Goal: Find specific page/section: Find specific page/section

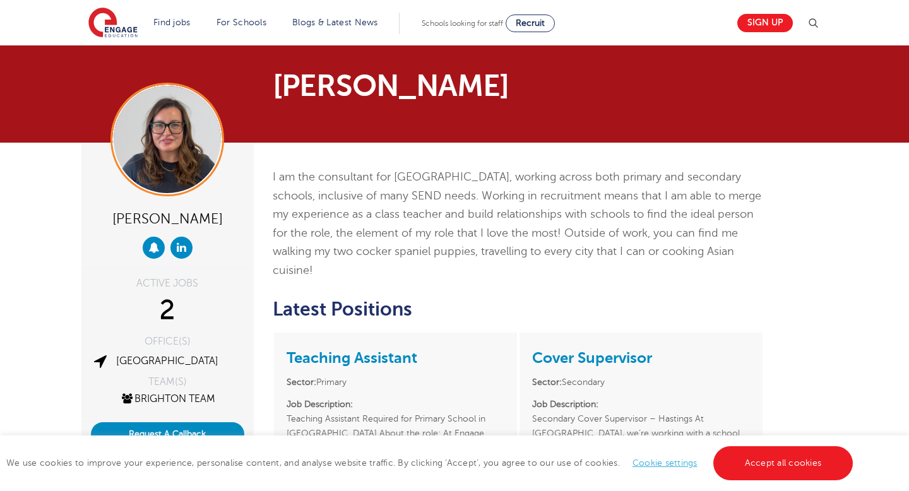
scroll to position [107, 0]
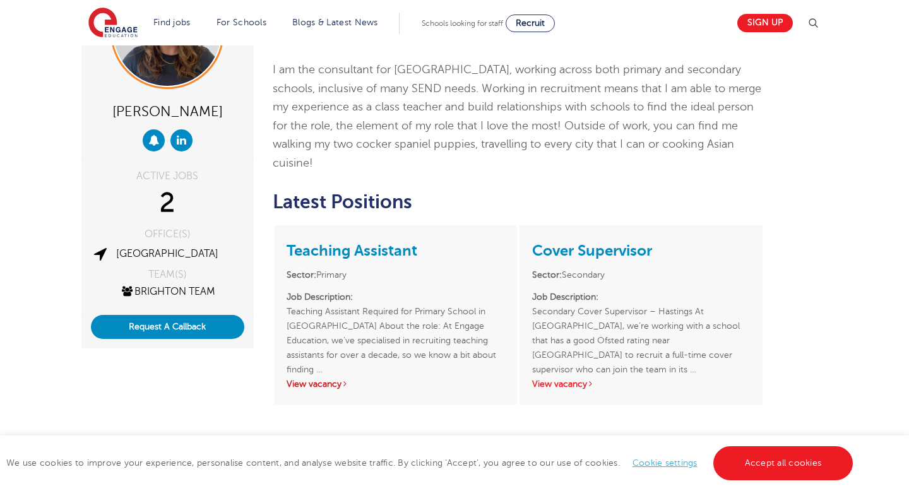
click at [324, 379] on link "View vacancy" at bounding box center [318, 383] width 62 height 9
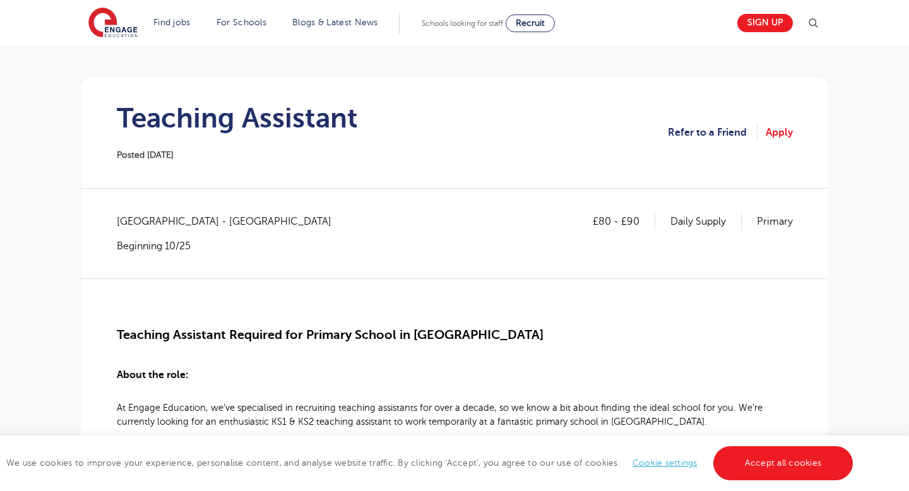
scroll to position [84, 0]
